Goal: Task Accomplishment & Management: Manage account settings

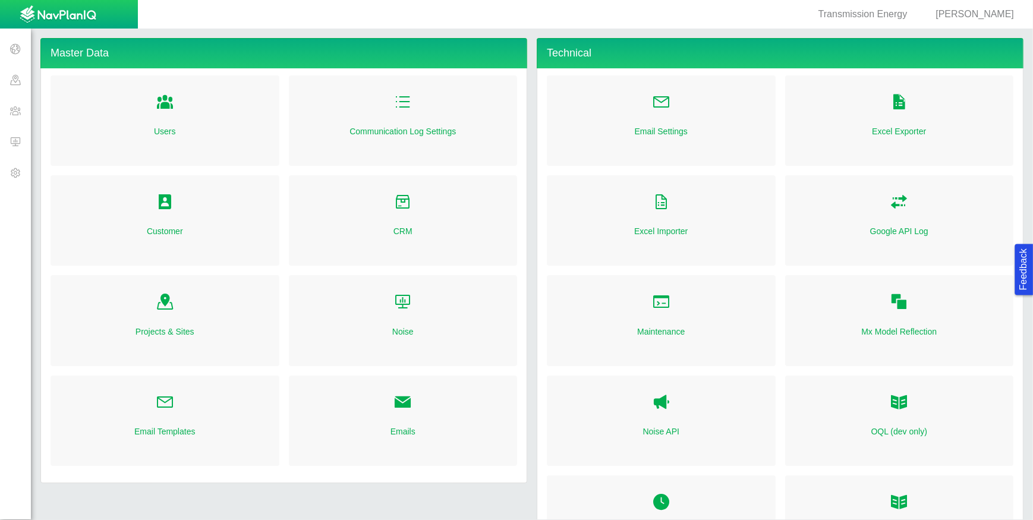
click at [988, 16] on span "[PERSON_NAME]" at bounding box center [974, 14] width 78 height 10
select select "48695170970943753"
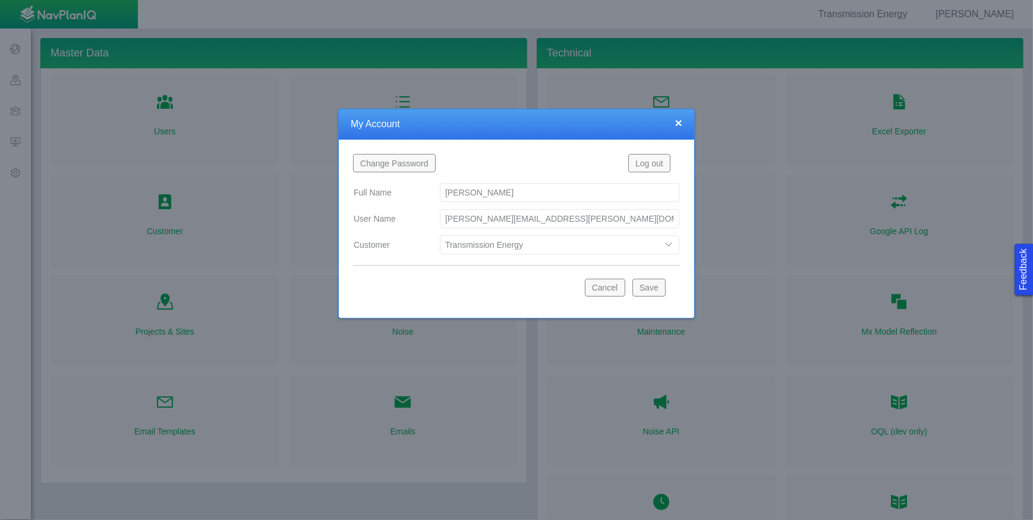
click at [674, 244] on select "Blue Green Solutions Coffee Magic Land Contract Services Starbucks TESTESTET Tr…" at bounding box center [560, 244] width 240 height 19
click at [678, 123] on button "×" at bounding box center [678, 122] width 7 height 12
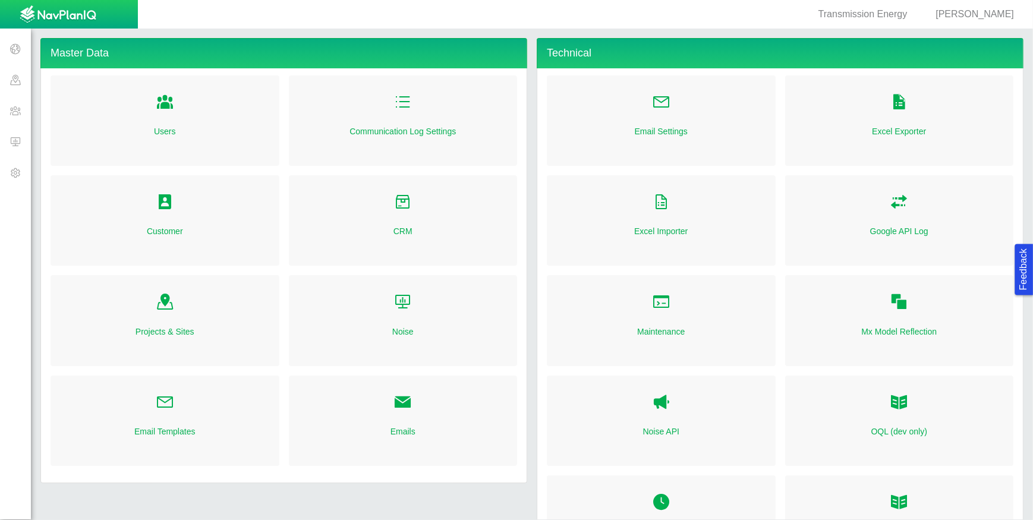
click at [18, 109] on span at bounding box center [15, 110] width 31 height 31
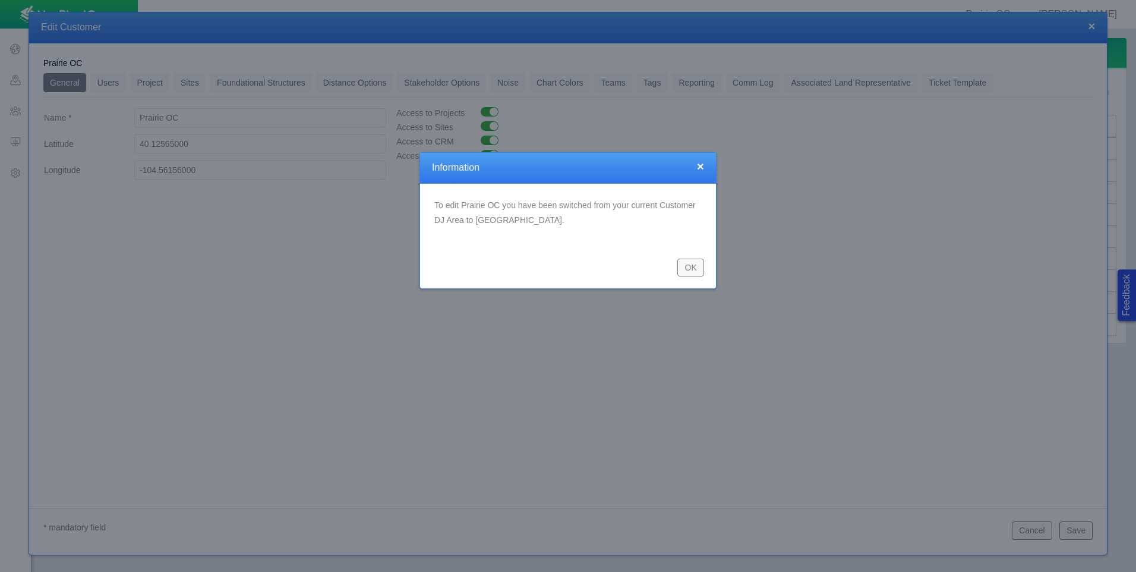
click at [689, 269] on button "OK" at bounding box center [691, 268] width 27 height 18
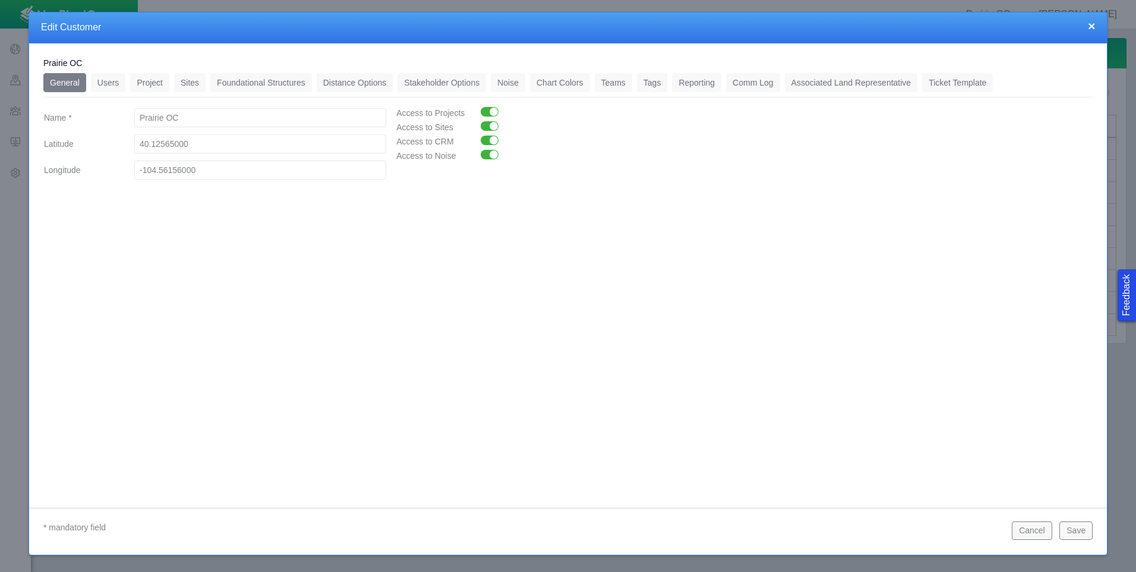
click at [1093, 31] on button "×" at bounding box center [1091, 26] width 7 height 12
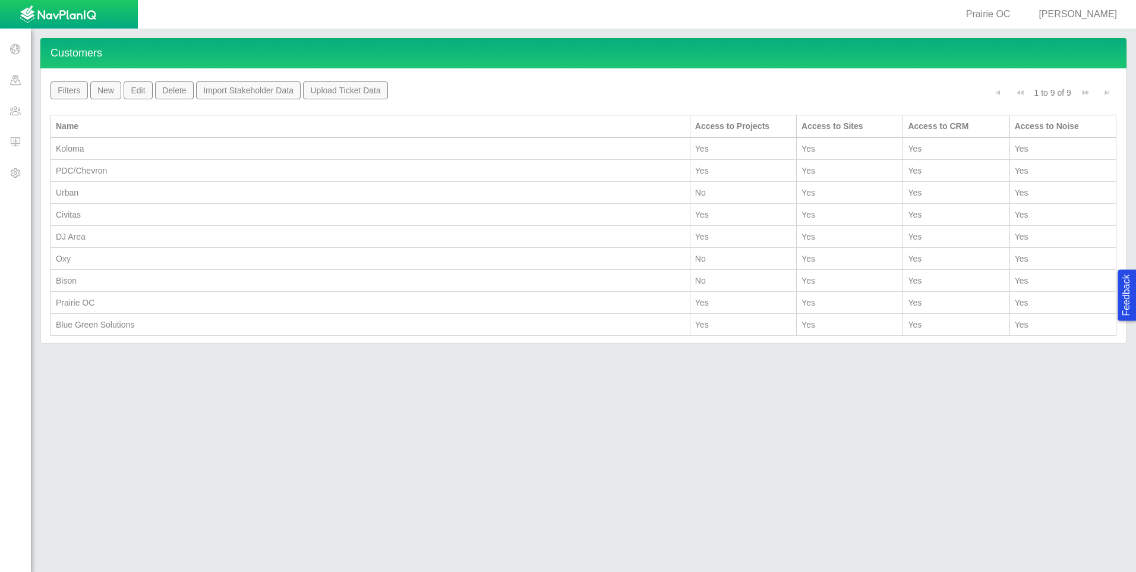
click at [1089, 15] on span "[PERSON_NAME]" at bounding box center [1078, 14] width 78 height 10
select select "42784196460096990"
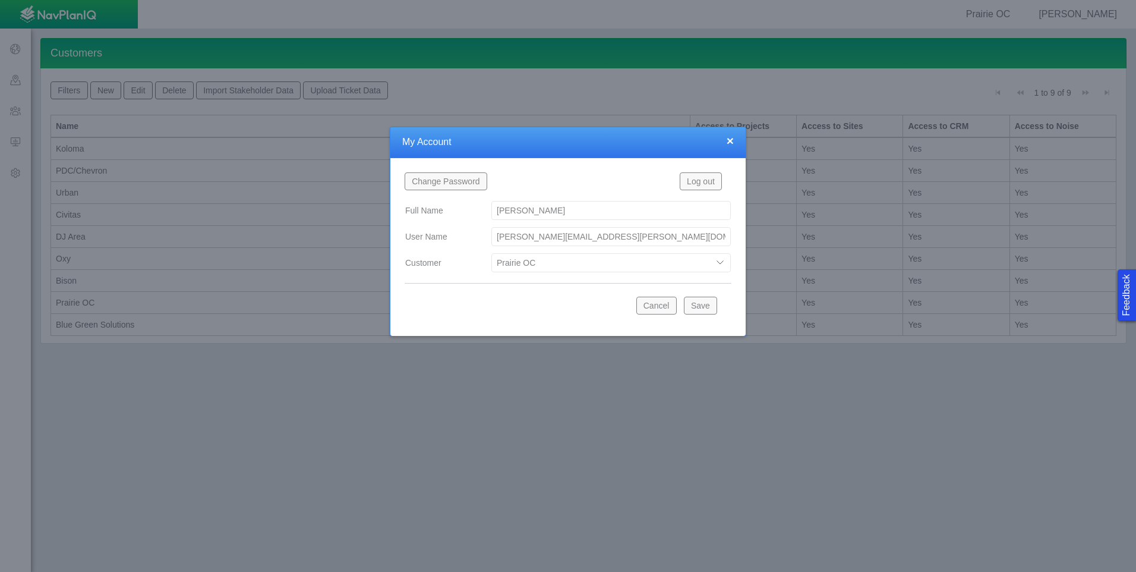
click at [719, 267] on select "Bison Blue Green Solutions Civitas DJ Area Koloma Oxy PDC/Chevron Prairie OC Ur…" at bounding box center [612, 262] width 240 height 19
click at [492, 253] on select "Bison Blue Green Solutions Civitas DJ Area Koloma Oxy PDC/Chevron Prairie OC Ur…" at bounding box center [612, 262] width 240 height 19
click at [705, 310] on button "Save" at bounding box center [700, 306] width 33 height 18
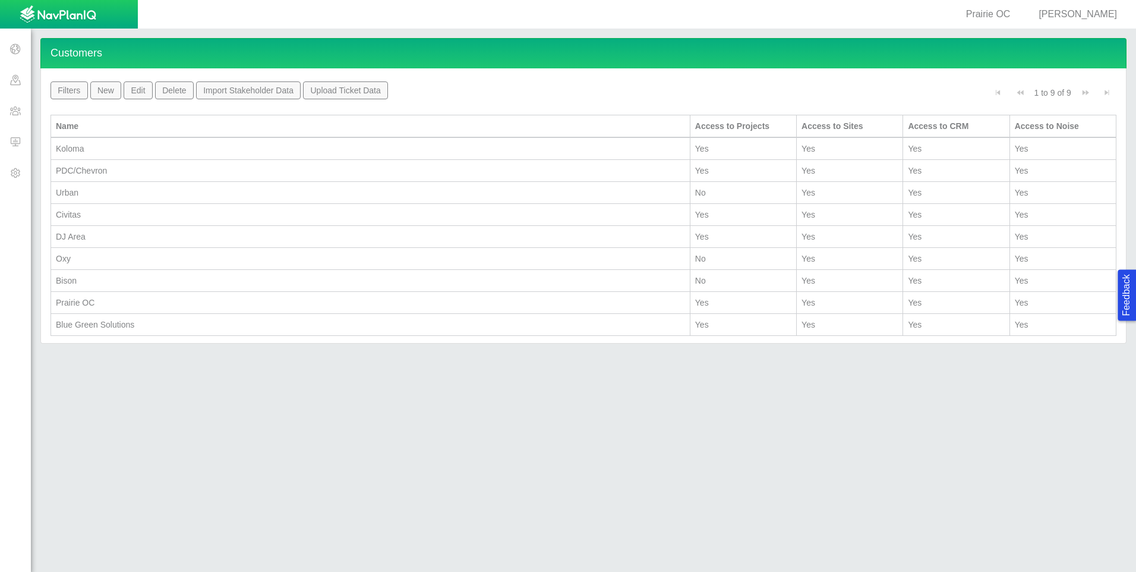
click at [21, 109] on span at bounding box center [15, 110] width 31 height 31
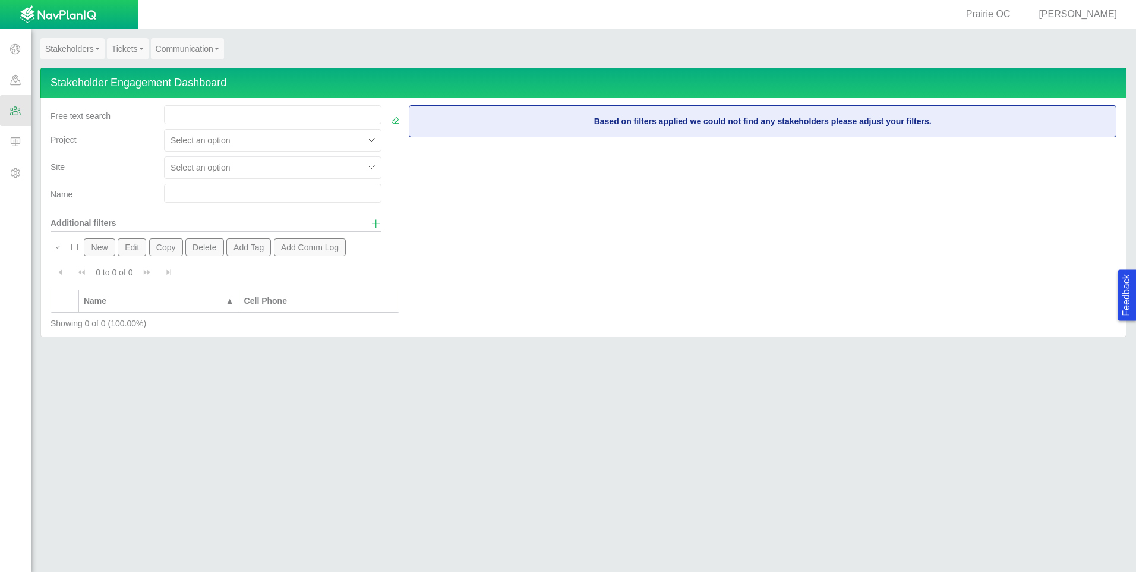
click at [10, 80] on span at bounding box center [15, 79] width 31 height 31
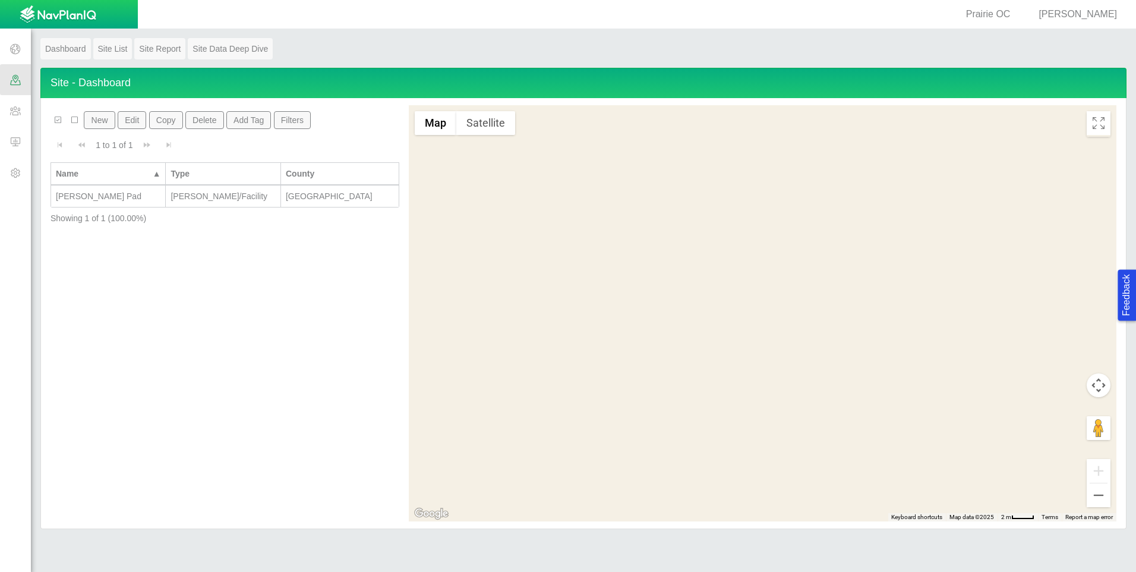
click at [17, 108] on span at bounding box center [15, 110] width 31 height 31
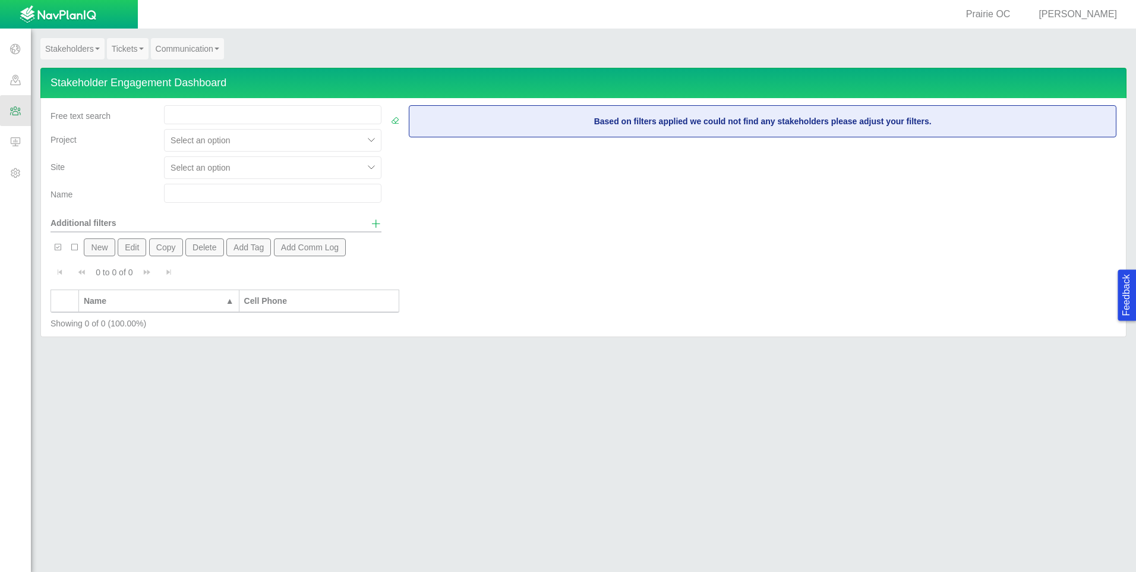
click at [8, 173] on span at bounding box center [15, 172] width 31 height 31
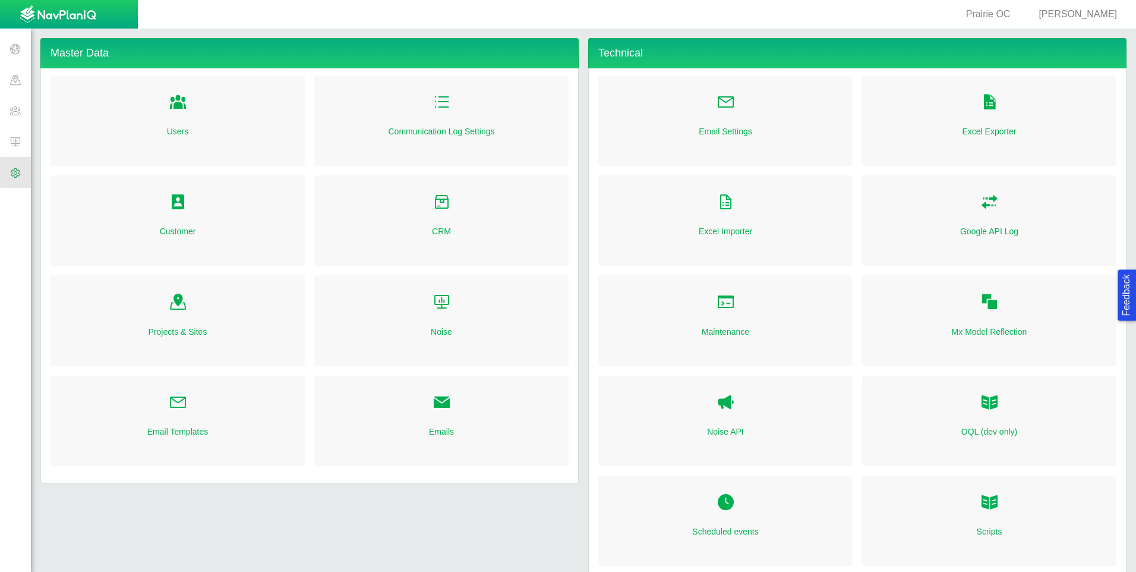
click at [1090, 15] on span "[PERSON_NAME]" at bounding box center [1078, 14] width 78 height 10
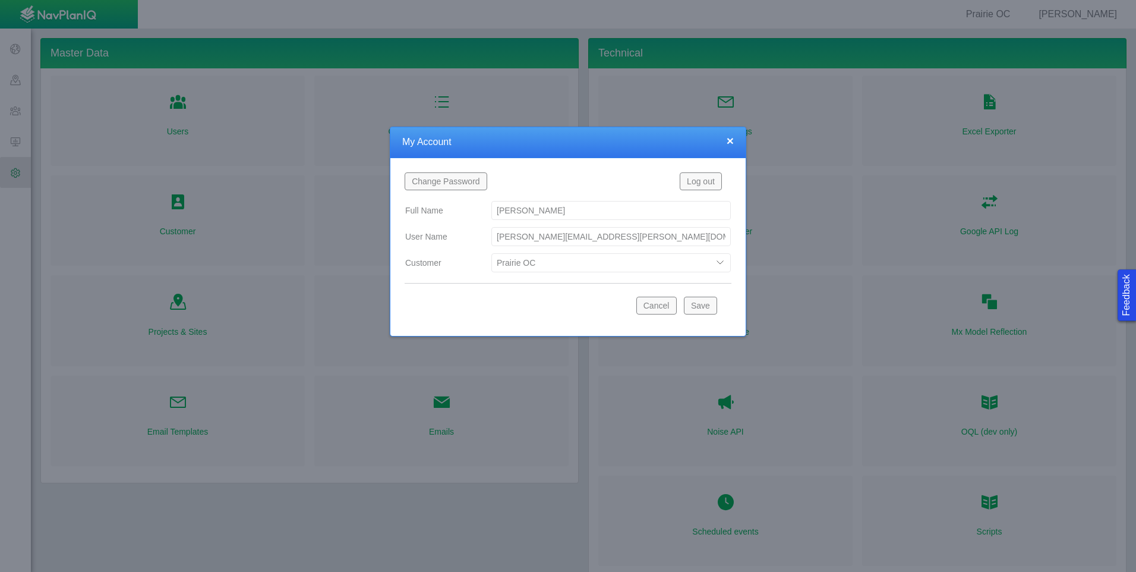
click at [716, 259] on select "Bison Blue Green Solutions Civitas DJ Area Koloma Oxy PDC/Chevron Prairie OC Ur…" at bounding box center [612, 262] width 240 height 19
click at [492, 253] on select "Bison Blue Green Solutions Civitas DJ Area Koloma Oxy PDC/Chevron Prairie OC Ur…" at bounding box center [612, 262] width 240 height 19
select select "42784196460033009"
click at [697, 303] on button "Save" at bounding box center [700, 306] width 33 height 18
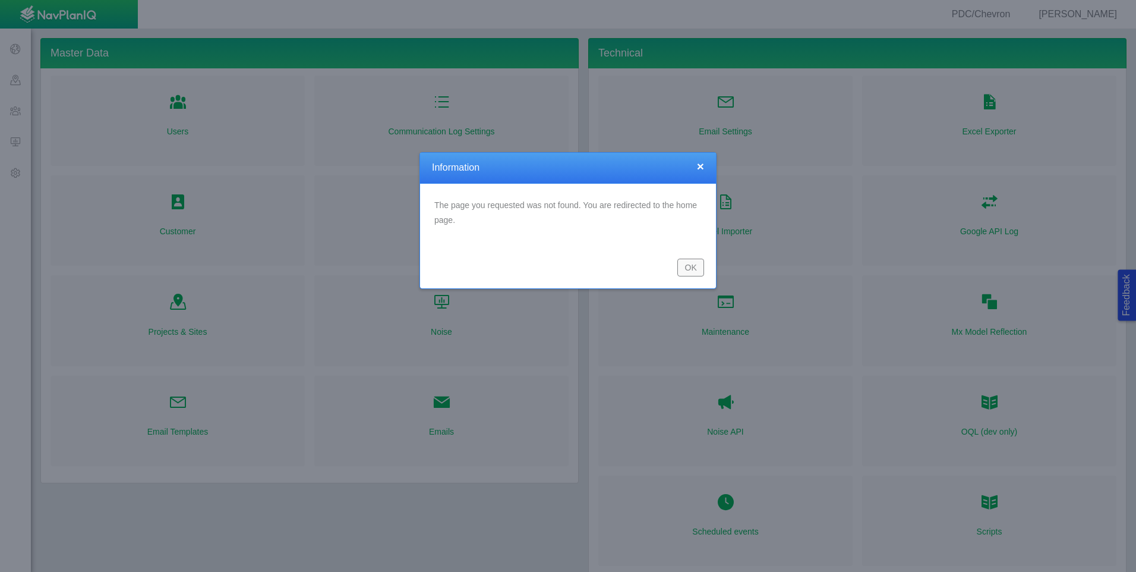
click at [688, 270] on button "OK" at bounding box center [691, 268] width 27 height 18
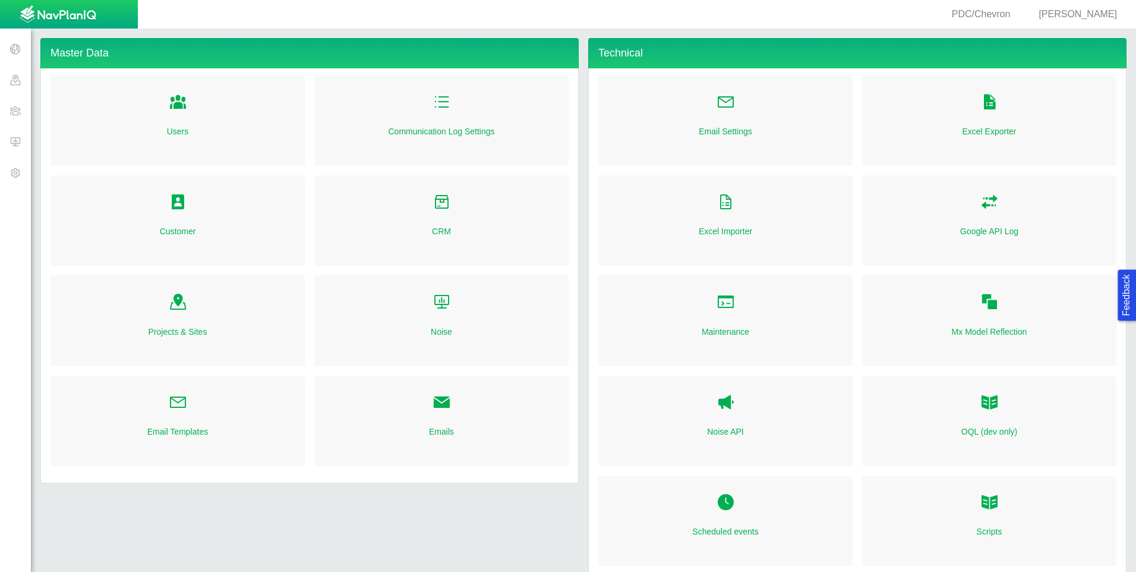
click at [15, 174] on span at bounding box center [15, 172] width 31 height 31
click at [194, 231] on link "Customer" at bounding box center [178, 231] width 36 height 12
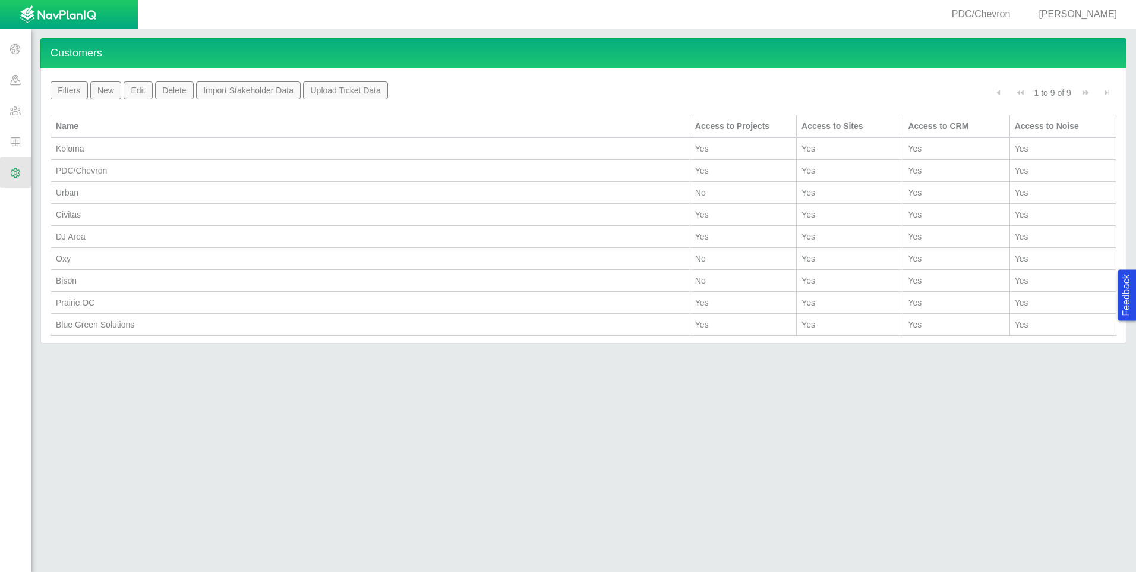
click at [196, 172] on div "PDC/Chevron" at bounding box center [370, 171] width 629 height 12
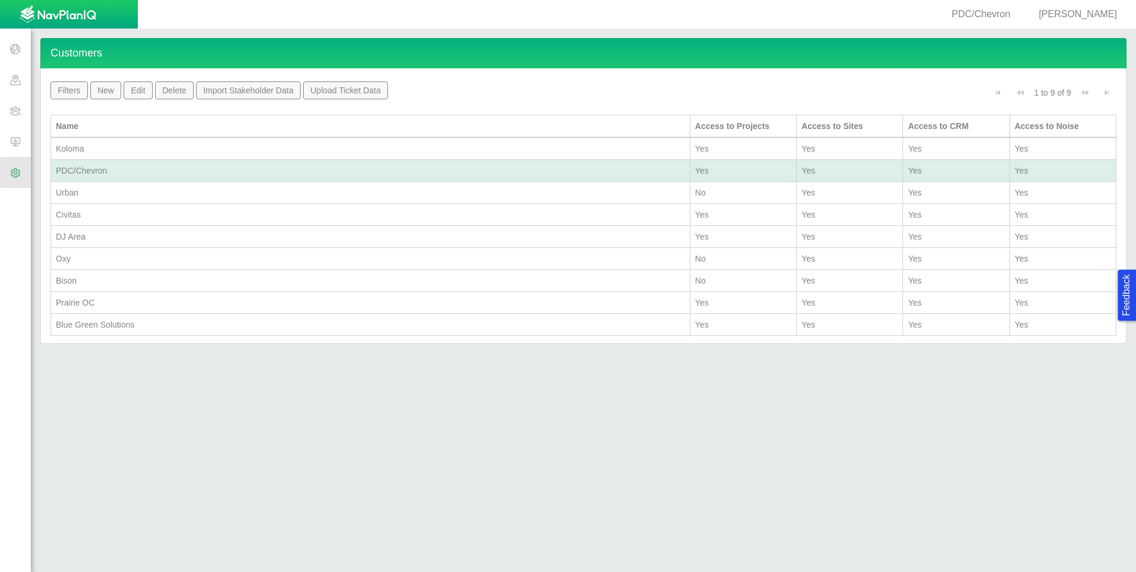
click at [196, 172] on div "PDC/Chevron" at bounding box center [370, 171] width 629 height 12
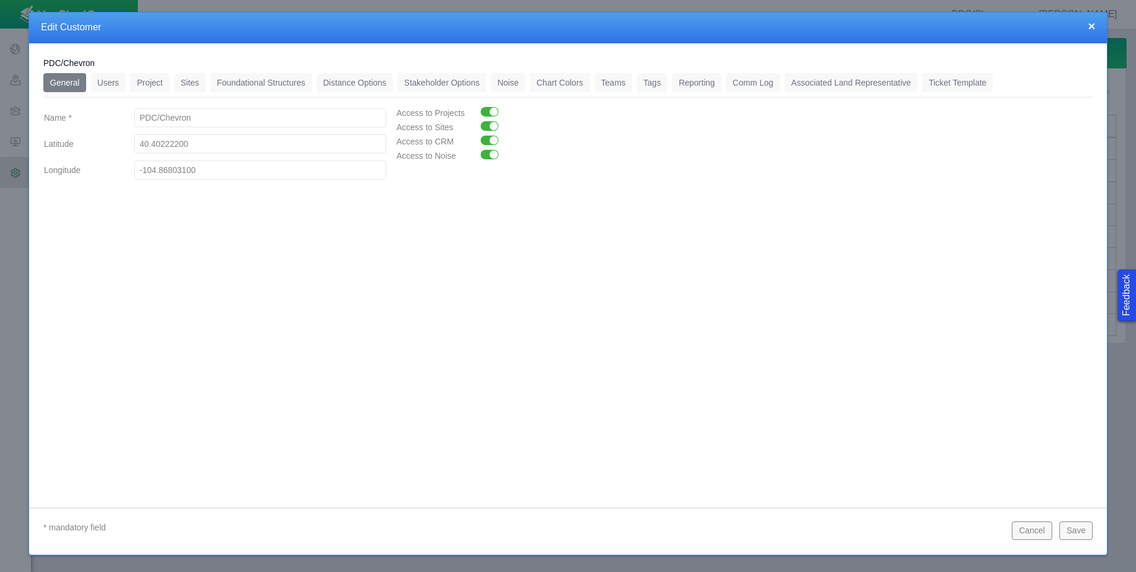
drag, startPoint x: 200, startPoint y: 119, endPoint x: 124, endPoint y: 106, distance: 76.7
click at [124, 106] on div "General 0 Users 0 Project 0 Sites 0 Foundational Structures 0 Distance Options …" at bounding box center [568, 129] width 1050 height 112
type input "DJ Area 2"
click at [1066, 523] on button "Save" at bounding box center [1076, 530] width 33 height 18
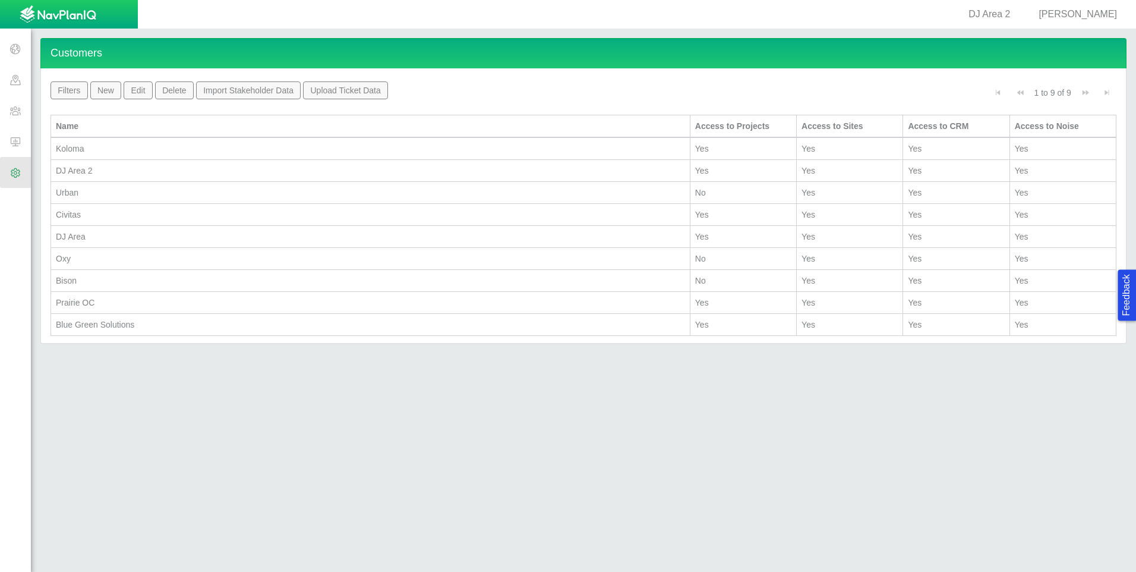
click at [19, 113] on span at bounding box center [15, 110] width 31 height 31
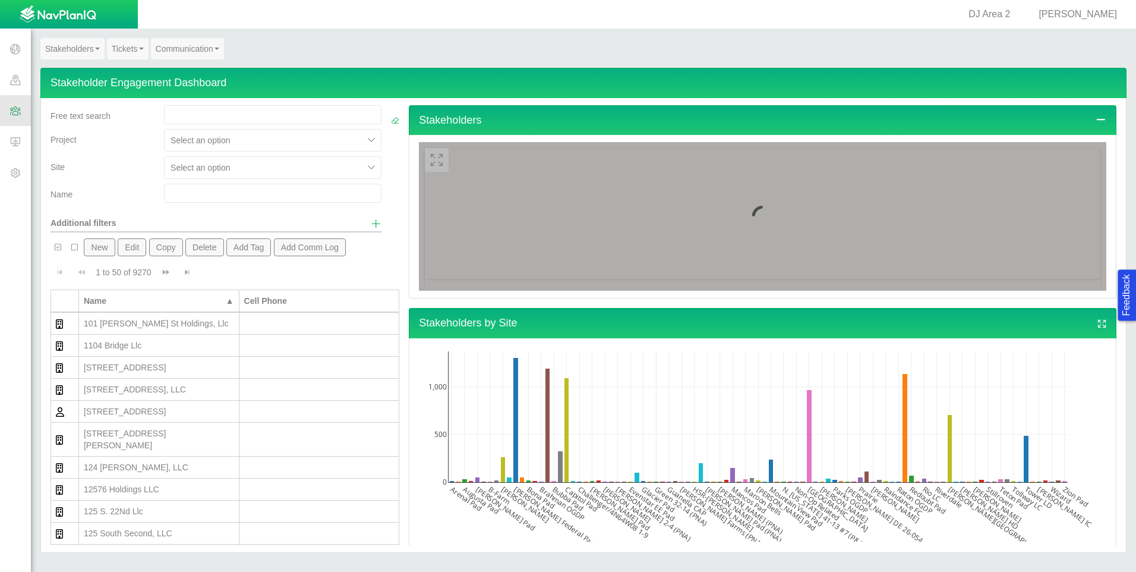
click at [19, 144] on span at bounding box center [15, 141] width 31 height 31
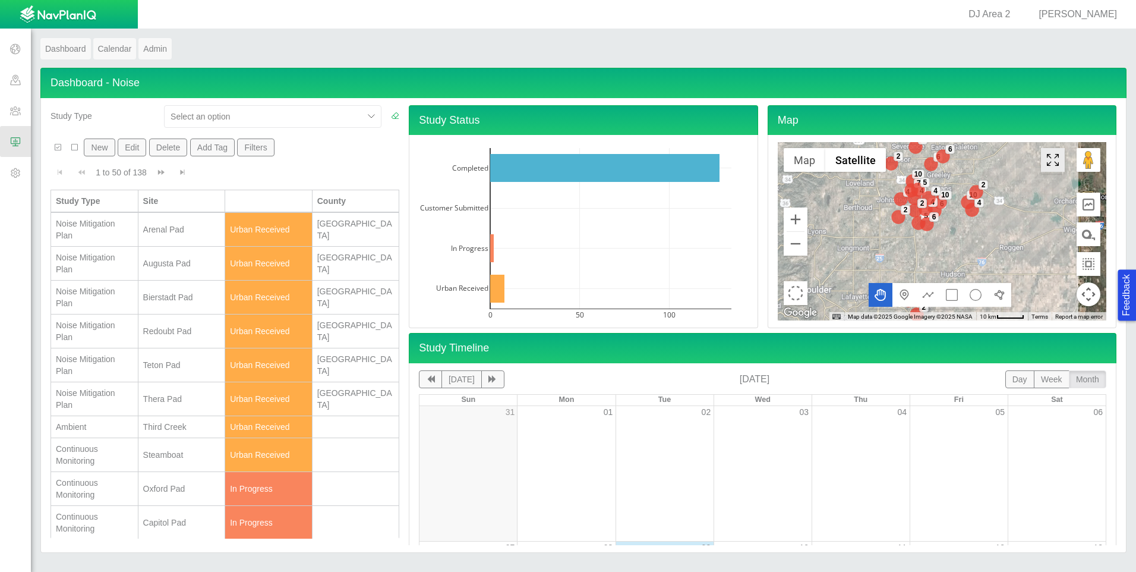
click at [1046, 159] on icon "Toggle Fullscreen in browser window" at bounding box center [1053, 160] width 24 height 24
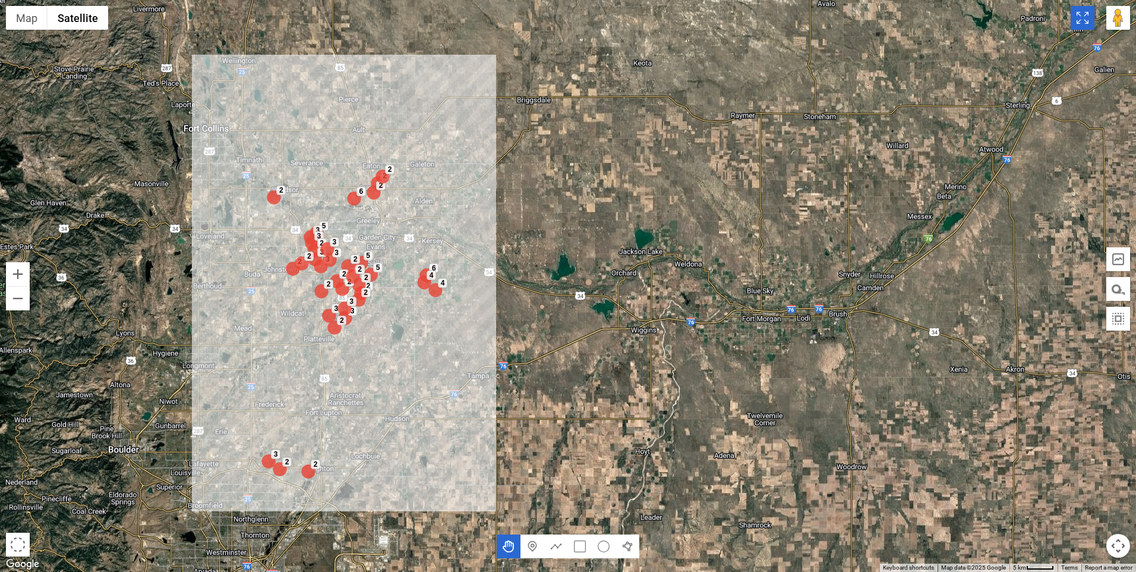
click at [1078, 18] on icon "Toggle Fullscreen in browser window" at bounding box center [1083, 18] width 24 height 24
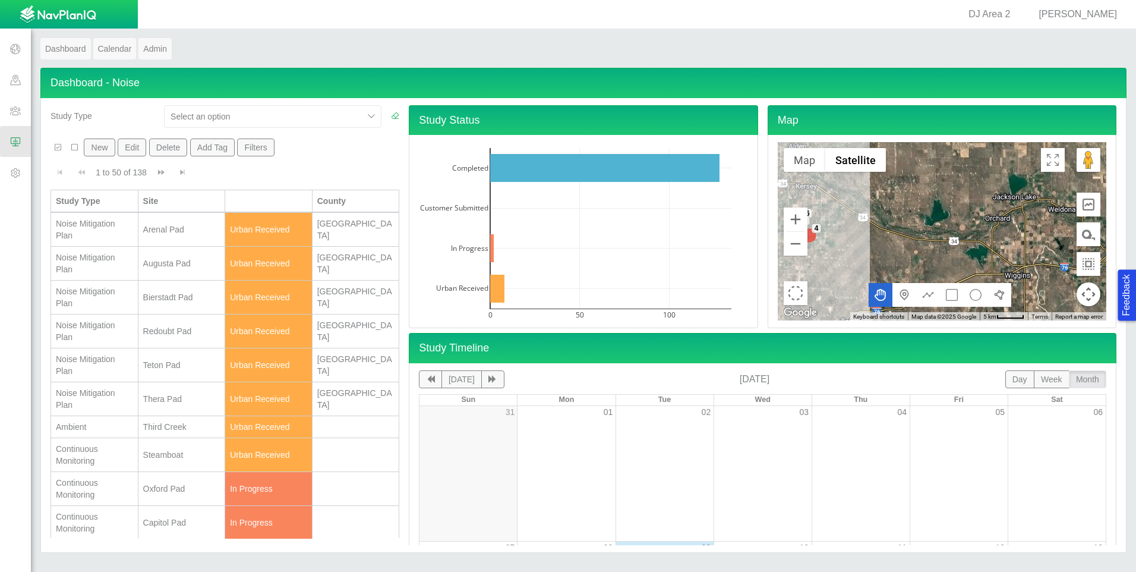
click at [19, 79] on span at bounding box center [15, 79] width 31 height 31
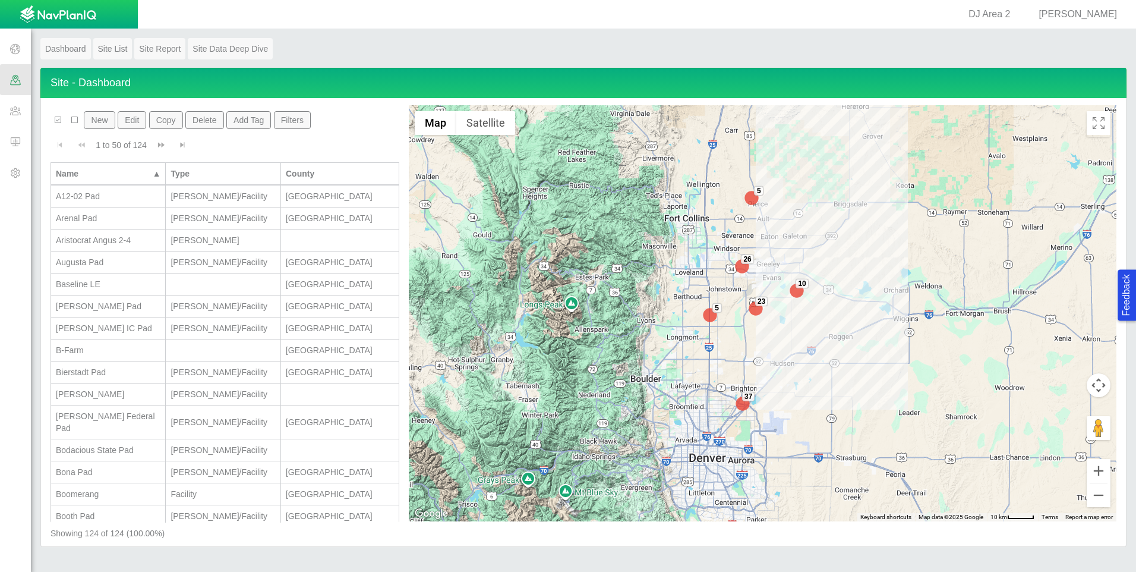
click at [8, 111] on span at bounding box center [15, 110] width 31 height 31
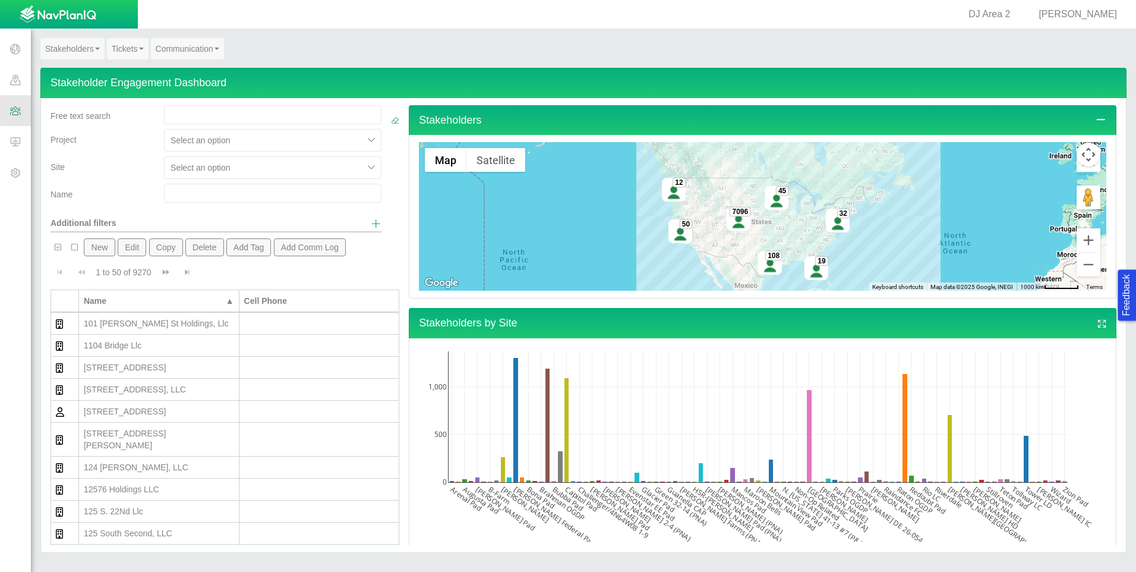
click at [8, 16] on button "button" at bounding box center [53, 14] width 97 height 29
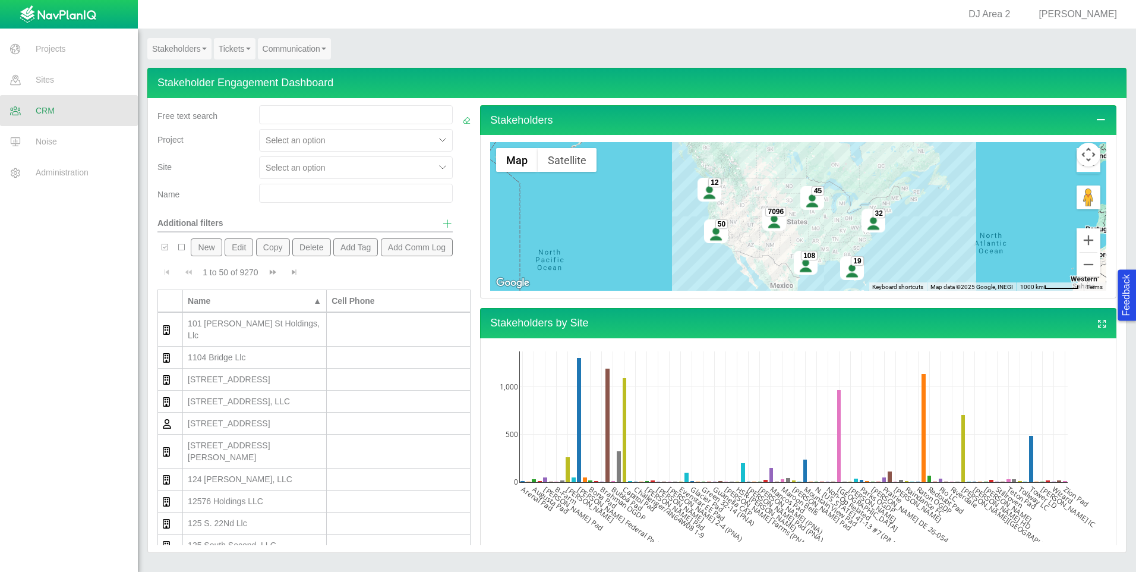
click at [17, 20] on button "button" at bounding box center [53, 14] width 97 height 29
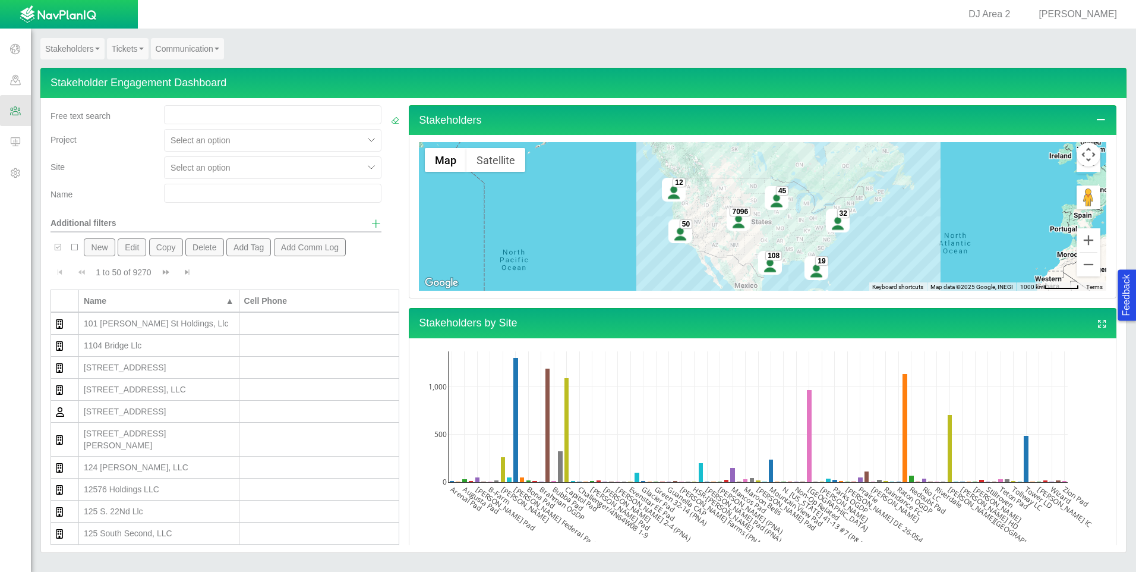
click at [371, 221] on span "Show additional filters" at bounding box center [376, 223] width 11 height 11
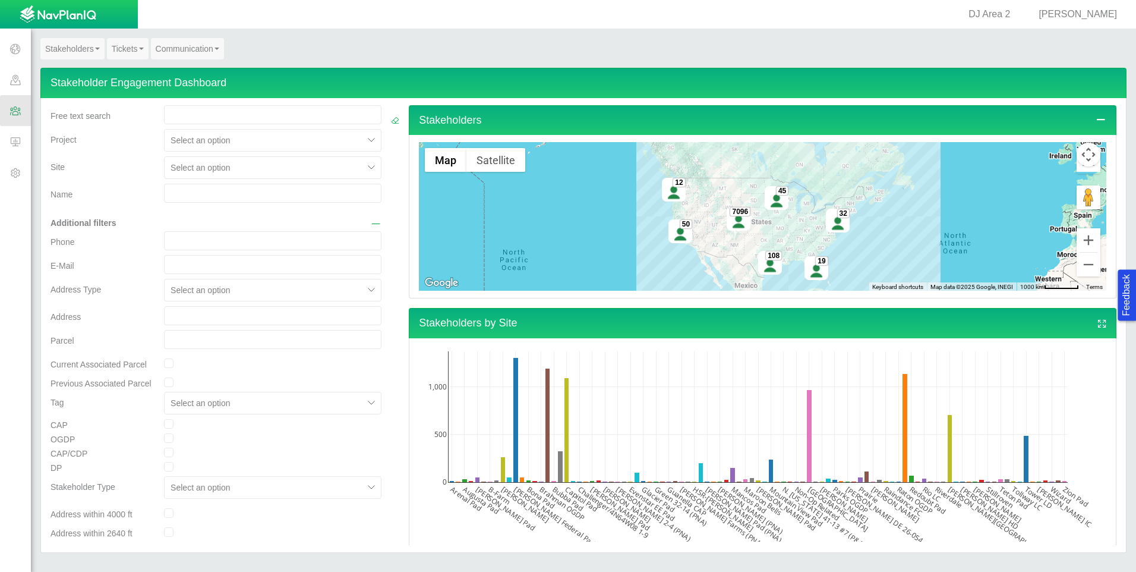
click at [371, 223] on span "Hide additional filters" at bounding box center [376, 223] width 11 height 11
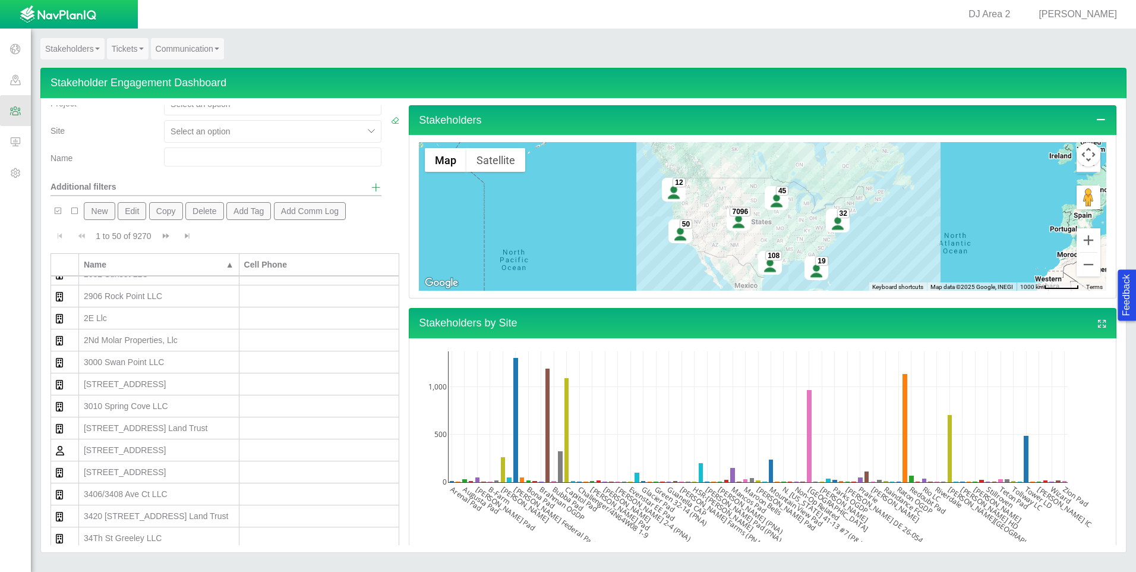
scroll to position [121, 0]
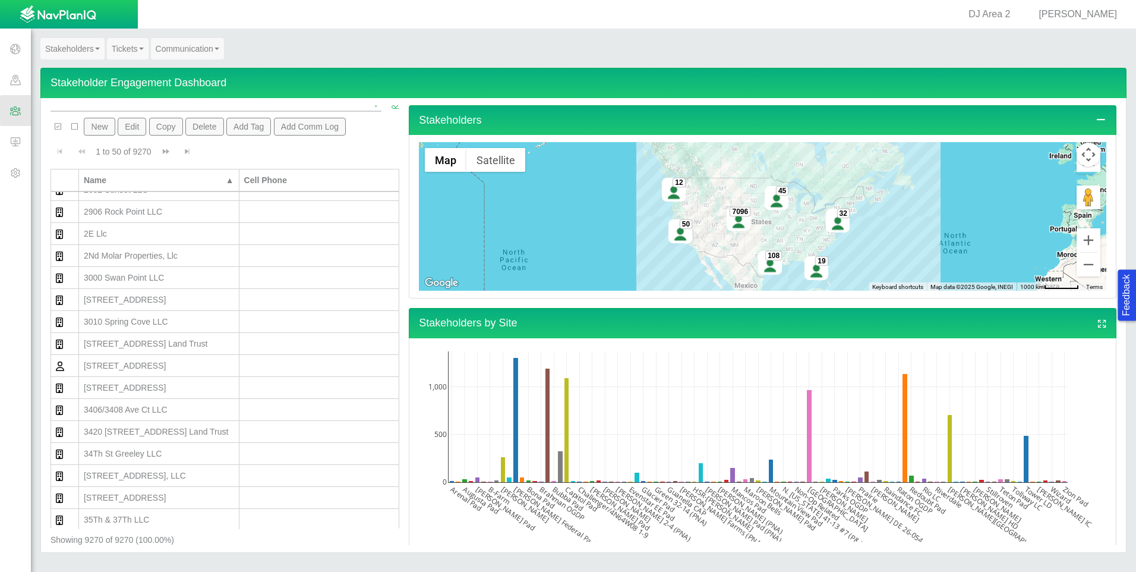
click at [162, 421] on td "3420 [STREET_ADDRESS] Land Trust" at bounding box center [159, 432] width 160 height 22
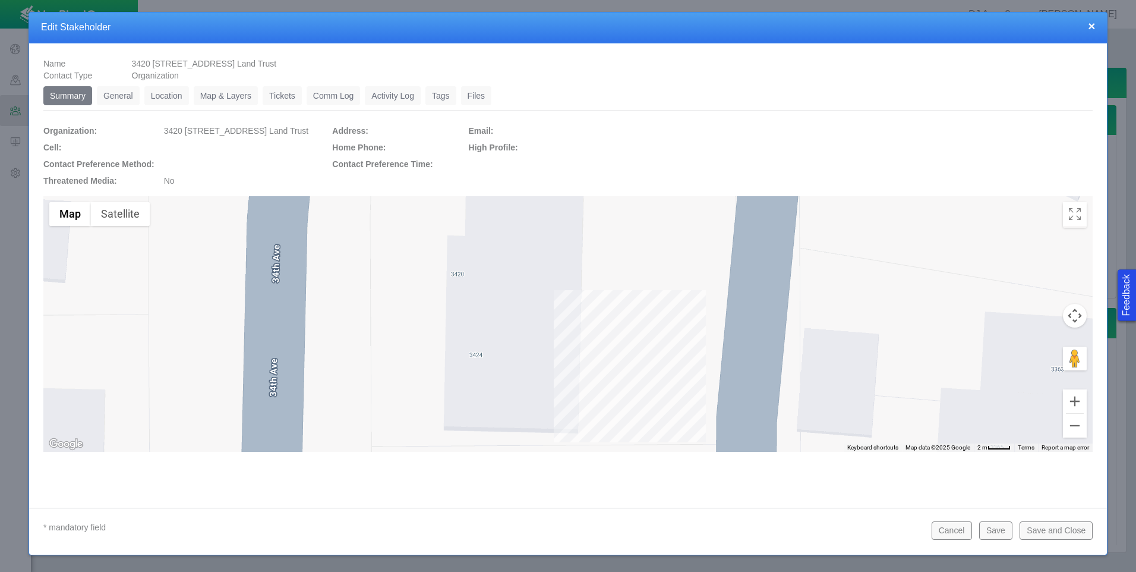
click at [162, 96] on link "Location" at bounding box center [166, 95] width 45 height 19
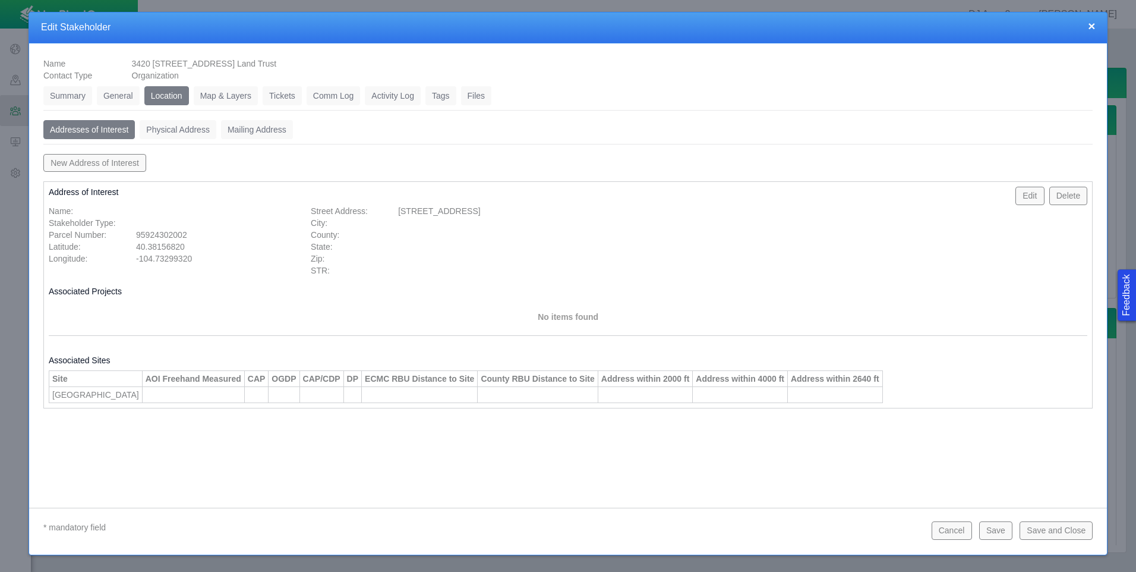
click at [1089, 26] on button "×" at bounding box center [1091, 26] width 7 height 12
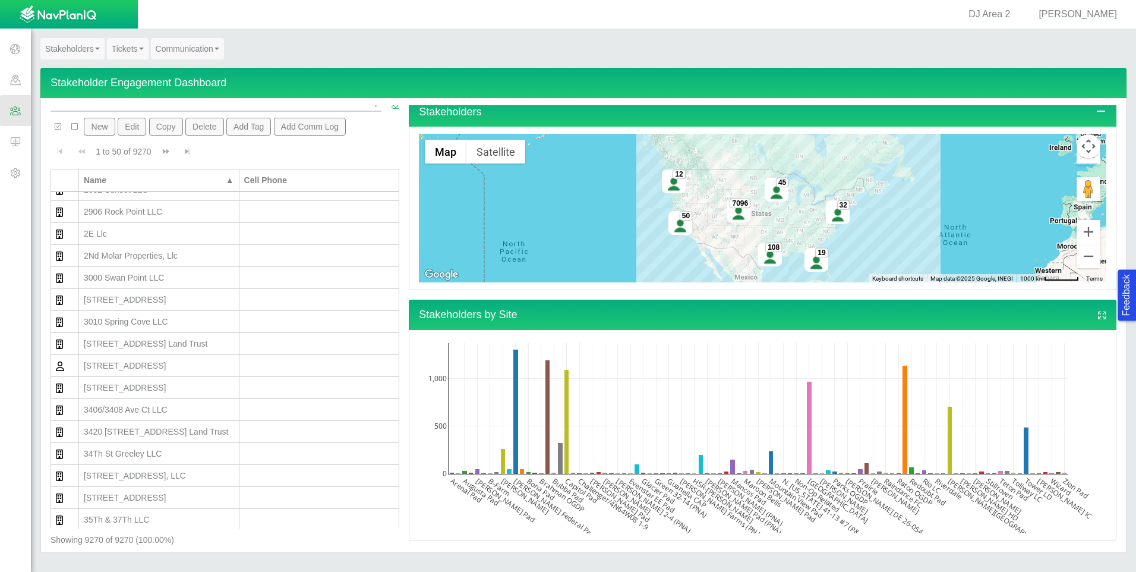
scroll to position [0, 0]
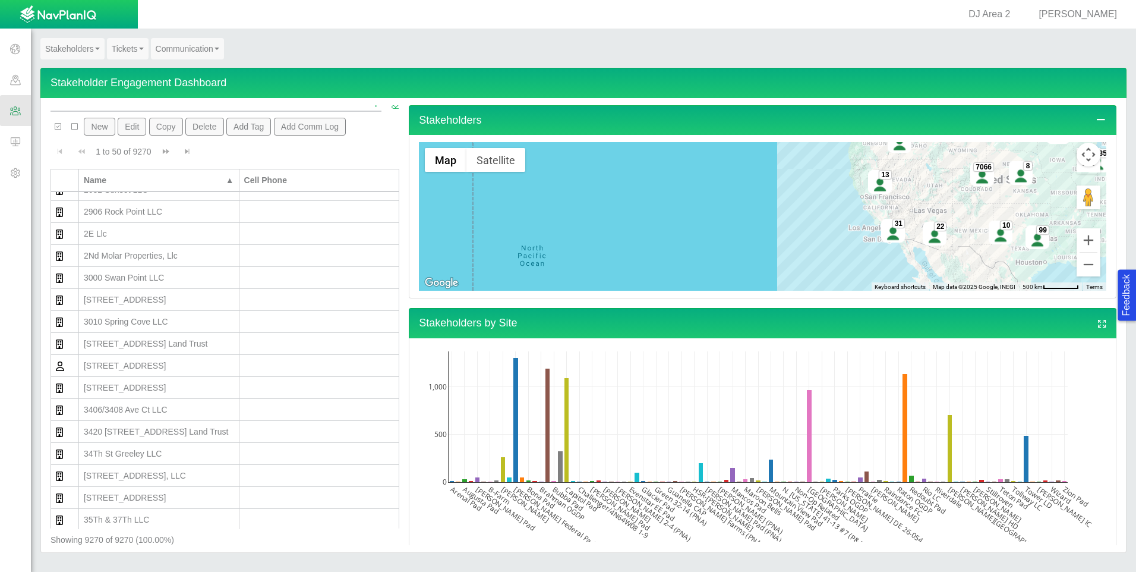
click at [134, 49] on link "Tickets" at bounding box center [128, 48] width 42 height 21
click at [140, 70] on link "Ticket Dashboard" at bounding box center [155, 70] width 94 height 15
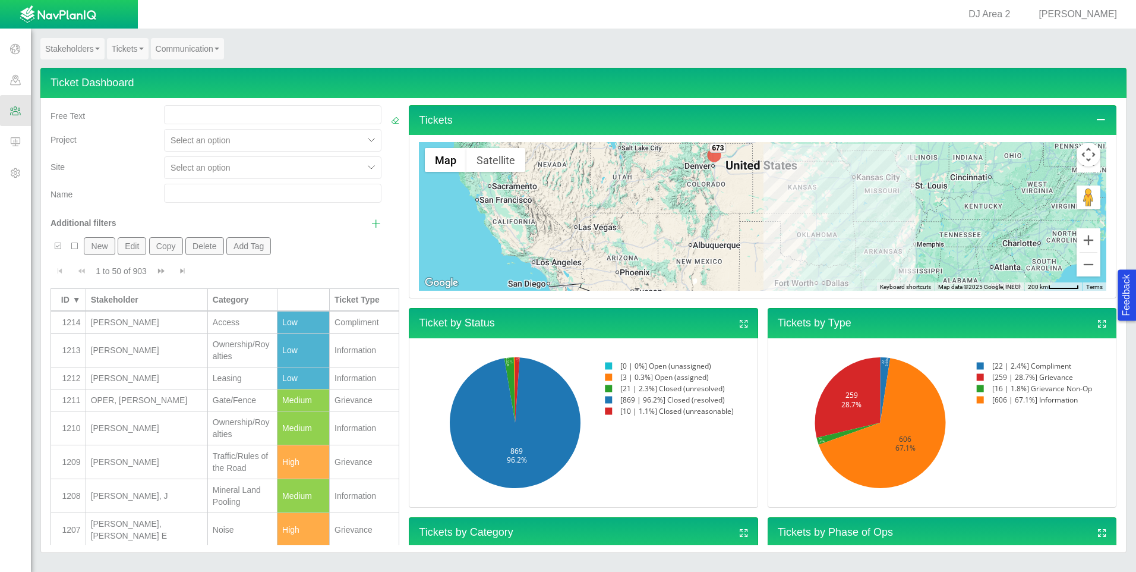
click at [193, 398] on div "OPER, [PERSON_NAME]" at bounding box center [147, 400] width 112 height 12
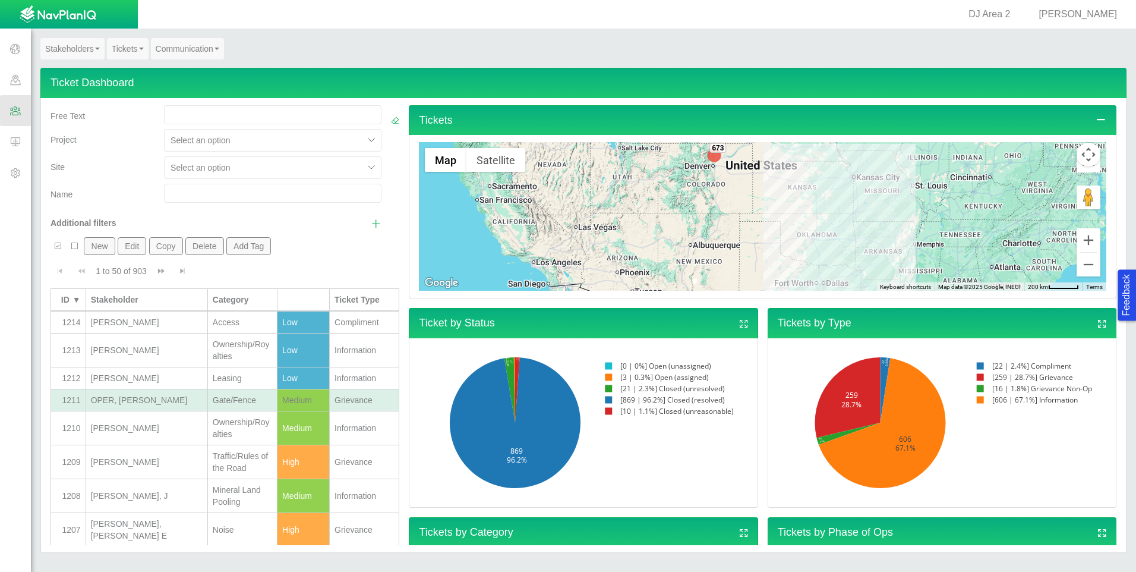
click at [190, 398] on div "OPER, [PERSON_NAME]" at bounding box center [147, 400] width 112 height 12
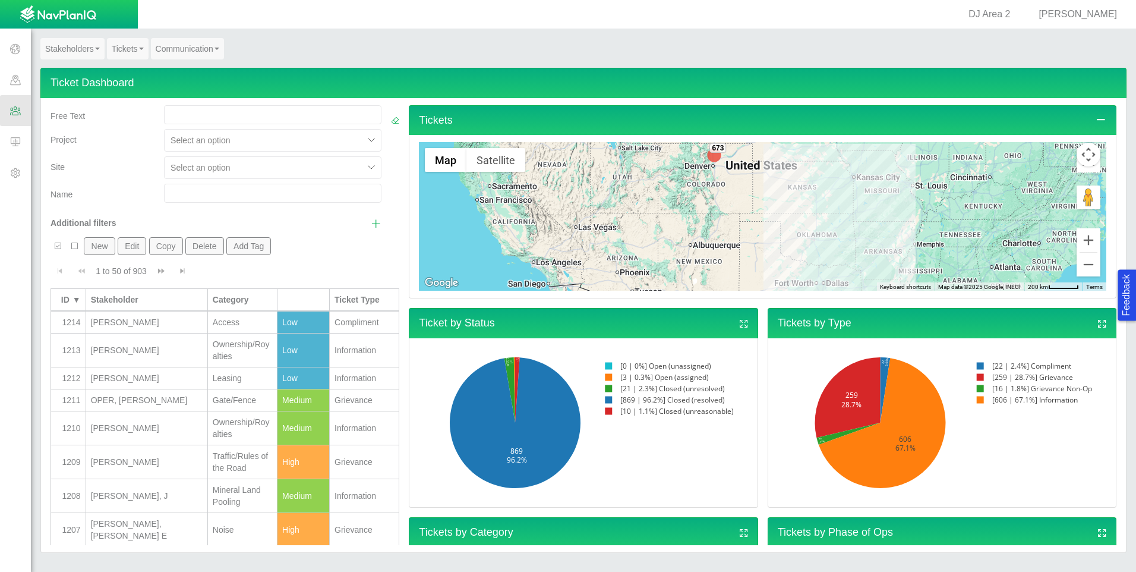
click at [155, 402] on div "OPER, [PERSON_NAME]" at bounding box center [147, 400] width 112 height 12
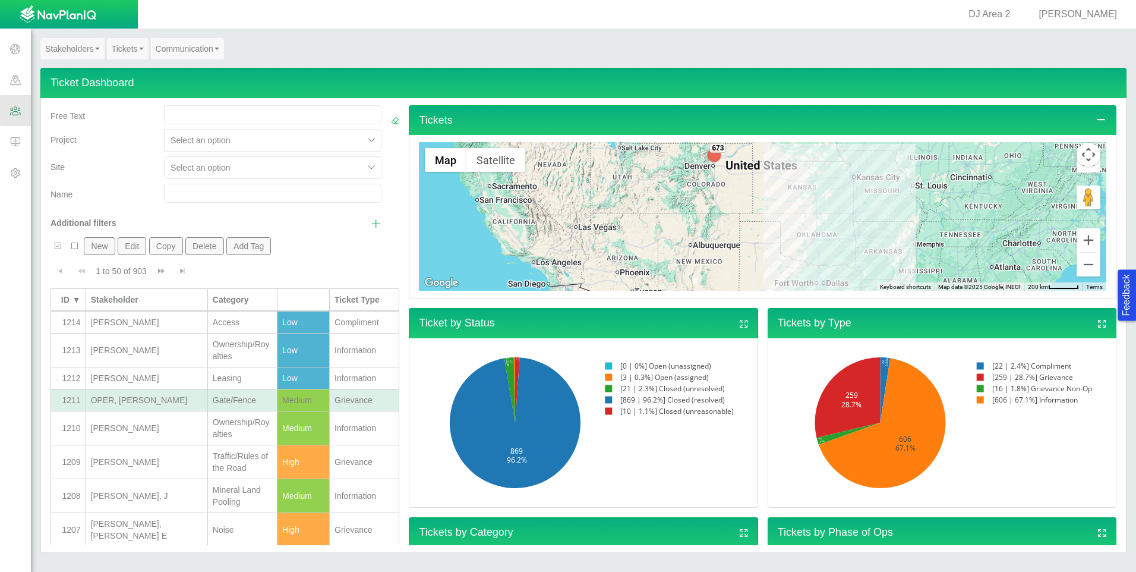
click at [155, 402] on div "OPER, [PERSON_NAME]" at bounding box center [147, 400] width 112 height 12
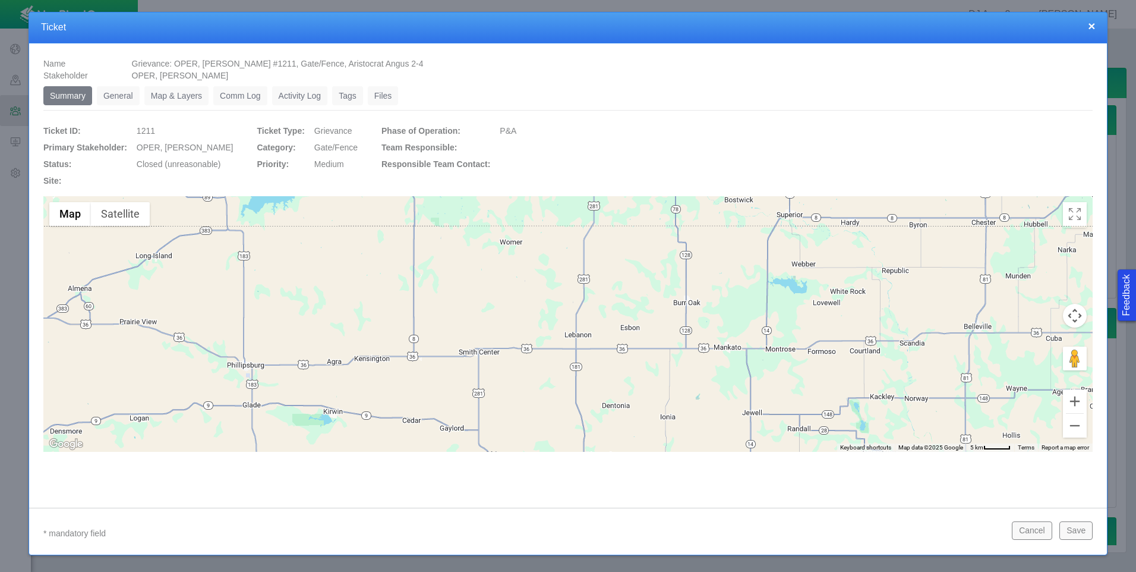
click at [119, 96] on link "General" at bounding box center [118, 95] width 43 height 19
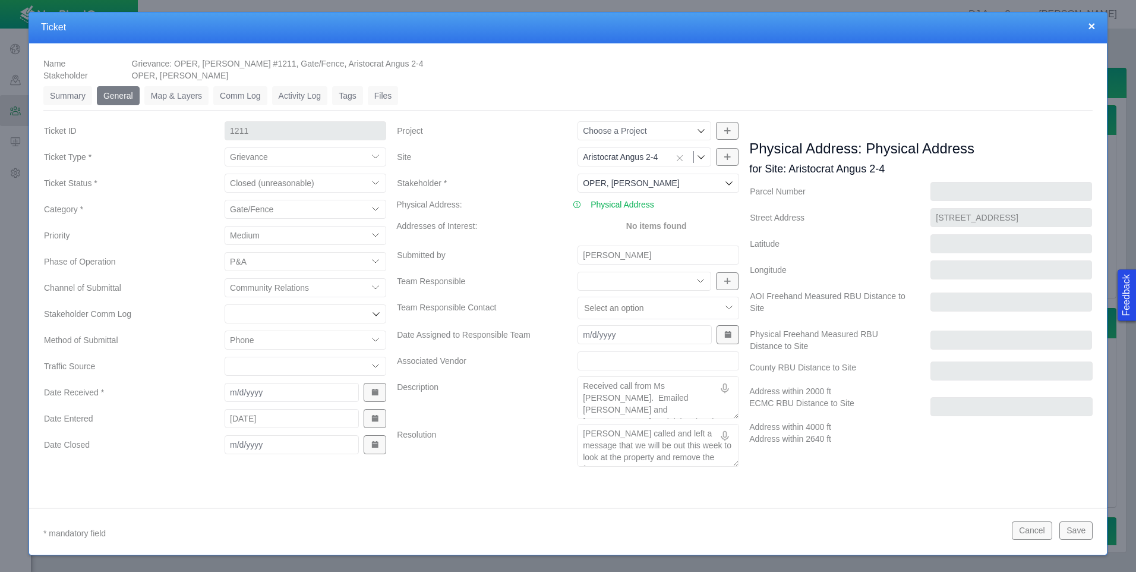
click at [1091, 26] on button "×" at bounding box center [1091, 26] width 7 height 12
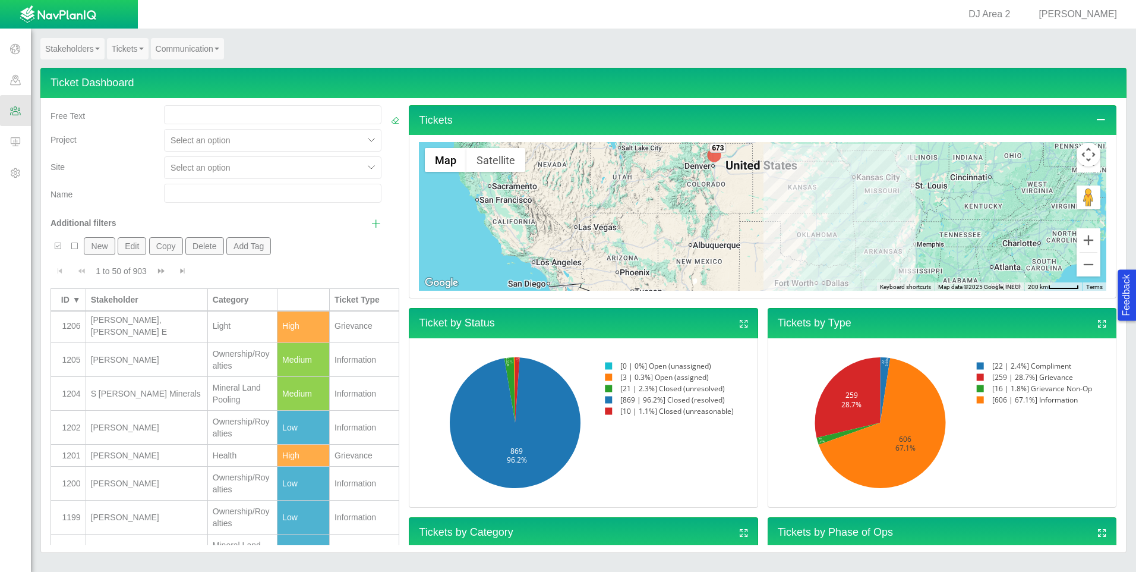
click at [20, 173] on span at bounding box center [15, 172] width 31 height 31
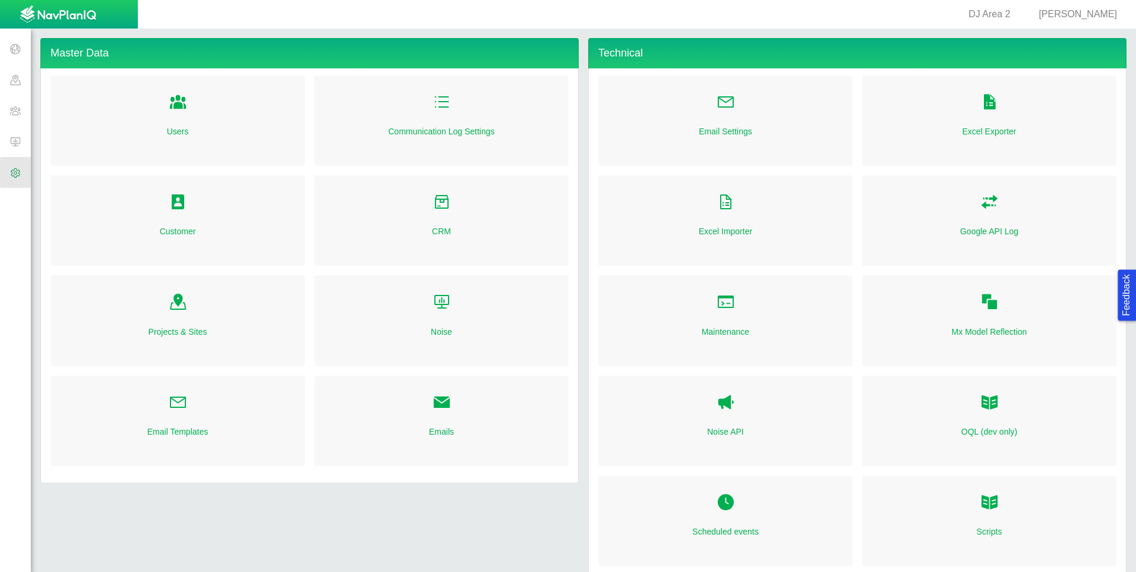
click at [437, 231] on link "CRM" at bounding box center [441, 231] width 19 height 12
checkbox input "true"
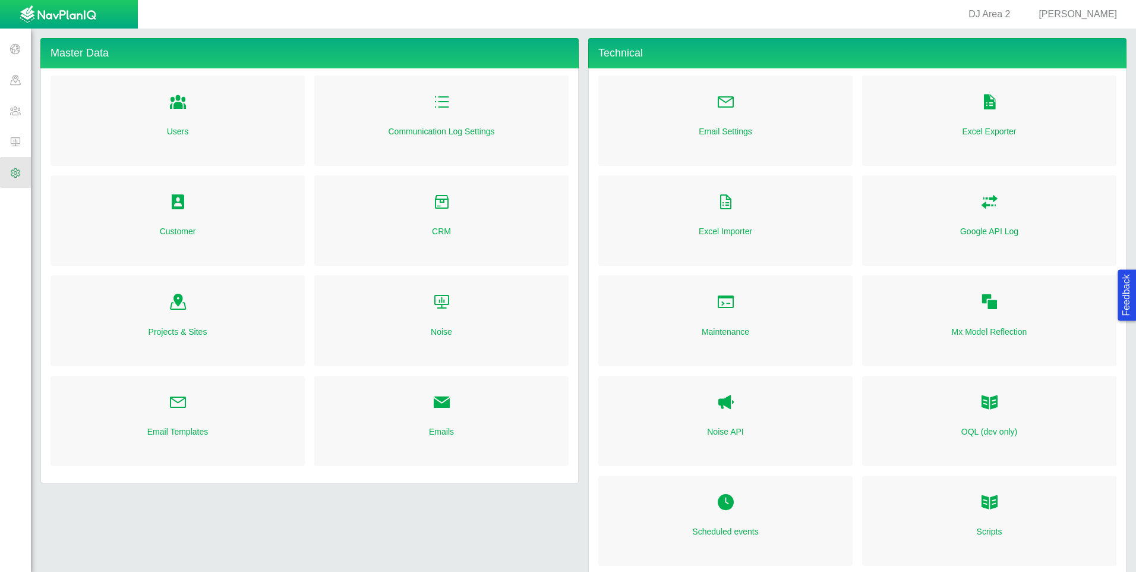
checkbox input "true"
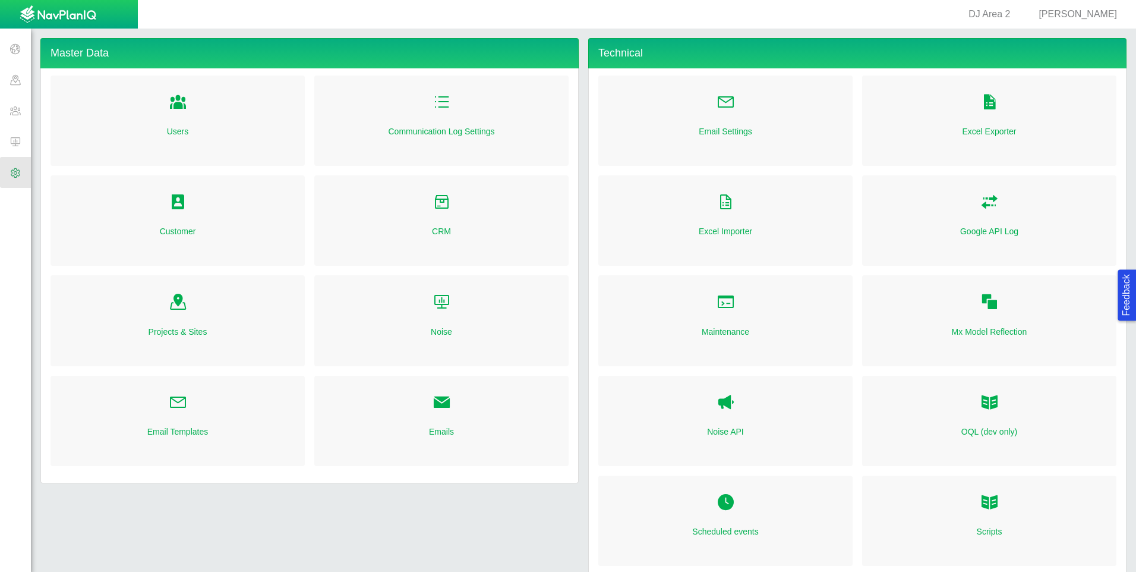
checkbox input "true"
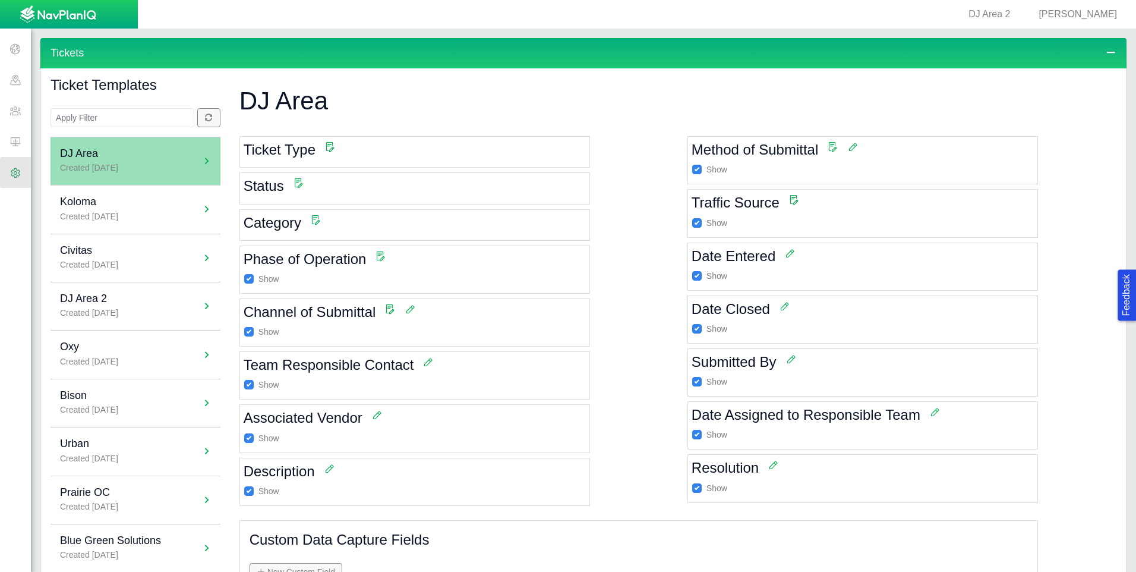
click at [20, 112] on span at bounding box center [15, 110] width 31 height 31
